Goal: Find specific page/section: Find specific page/section

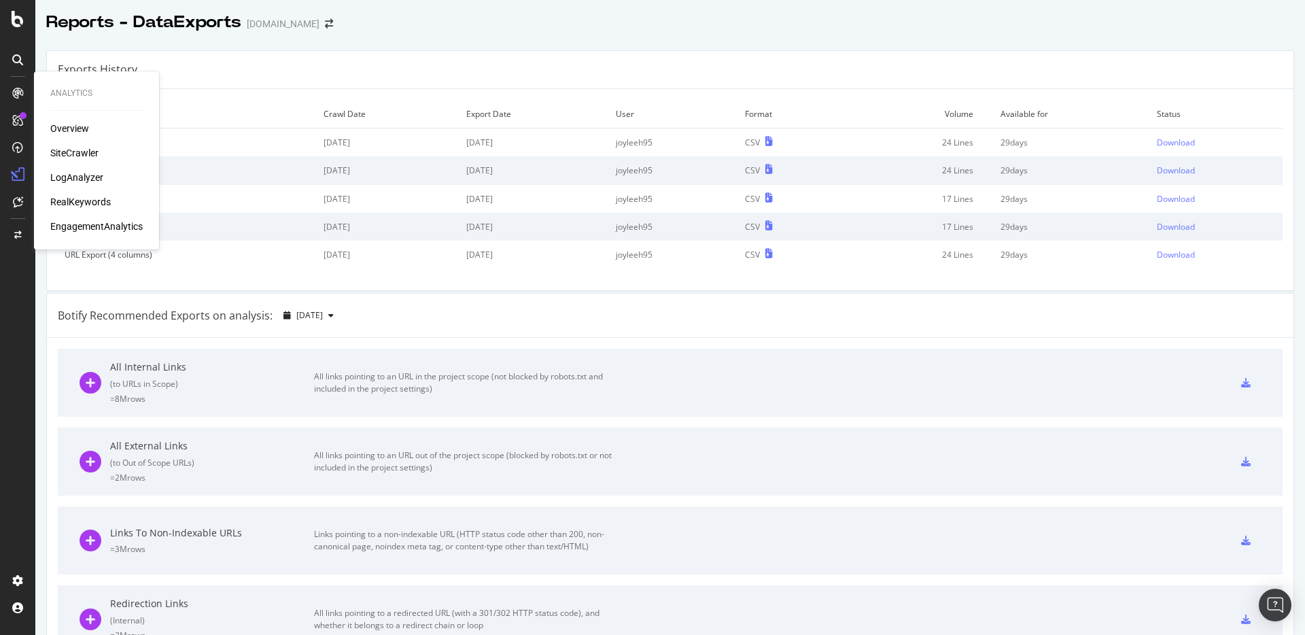
click at [97, 156] on div "SiteCrawler" at bounding box center [74, 153] width 48 height 14
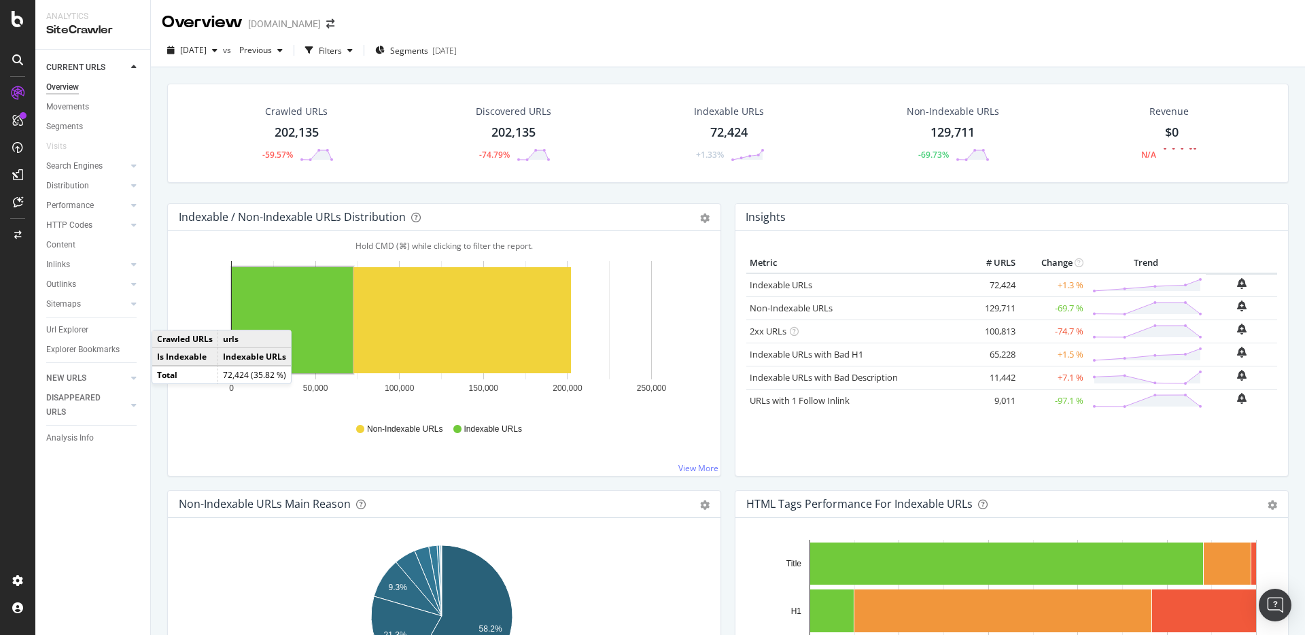
click at [207, 474] on div "Hold CMD (⌘) while clicking to filter the report. 0 50,000 100,000 150,000 200,…" at bounding box center [444, 353] width 553 height 245
click at [81, 515] on div "CURRENT URLS Overview Movements Segments Visits Search Engines Top Charts Segme…" at bounding box center [92, 342] width 115 height 585
